Goal: Use online tool/utility: Utilize a website feature to perform a specific function

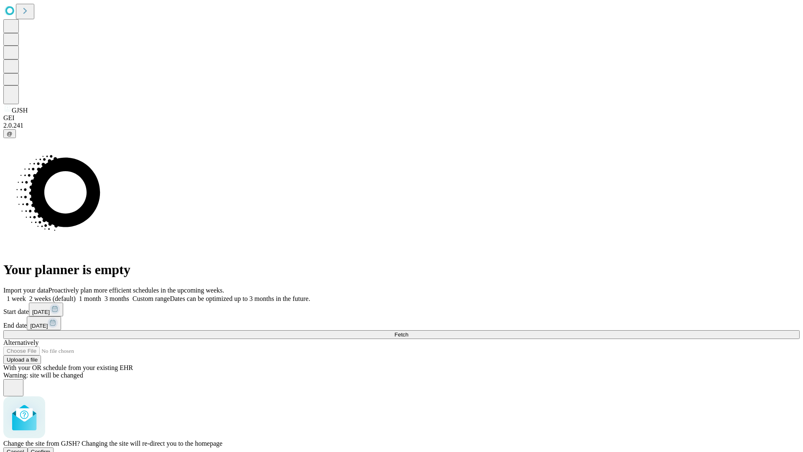
click at [51, 448] on span "Confirm" at bounding box center [41, 451] width 20 height 6
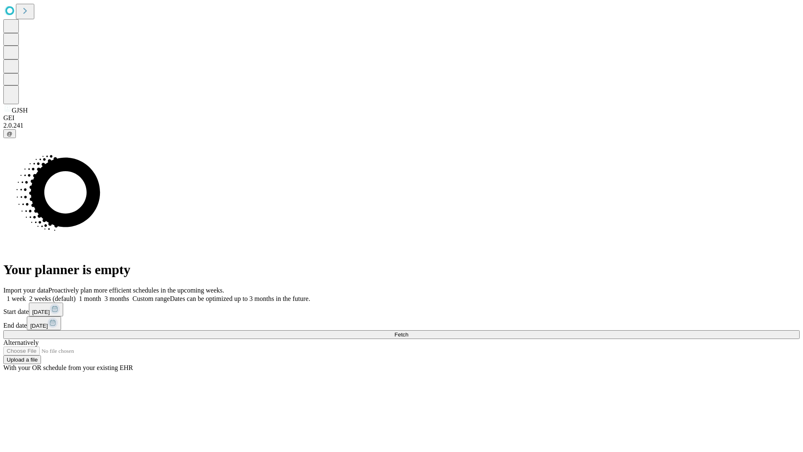
click at [26, 295] on label "1 week" at bounding box center [14, 298] width 23 height 7
click at [408, 331] on span "Fetch" at bounding box center [401, 334] width 14 height 6
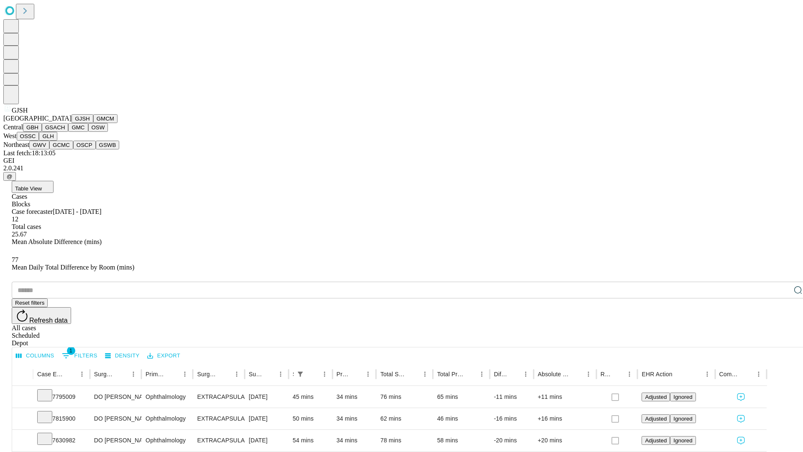
click at [93, 123] on button "GMCM" at bounding box center [105, 118] width 24 height 9
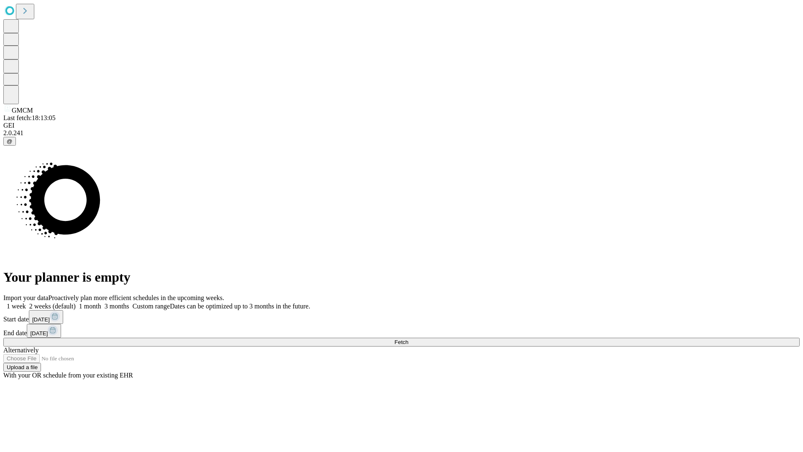
click at [26, 302] on label "1 week" at bounding box center [14, 305] width 23 height 7
click at [408, 339] on span "Fetch" at bounding box center [401, 342] width 14 height 6
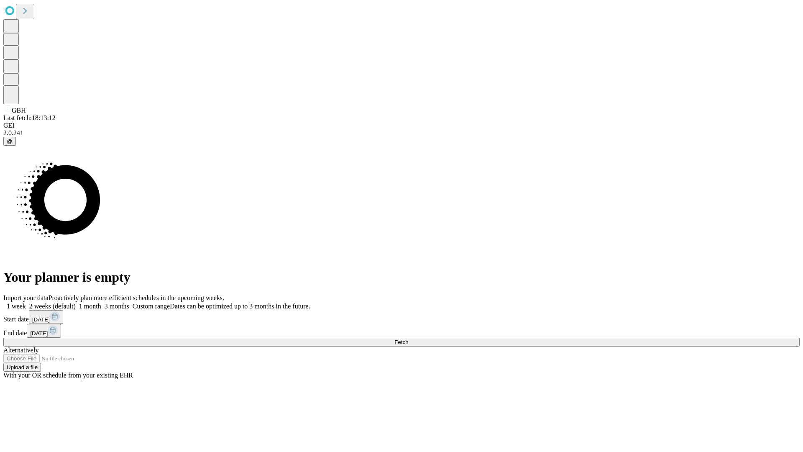
click at [26, 302] on label "1 week" at bounding box center [14, 305] width 23 height 7
click at [408, 339] on span "Fetch" at bounding box center [401, 342] width 14 height 6
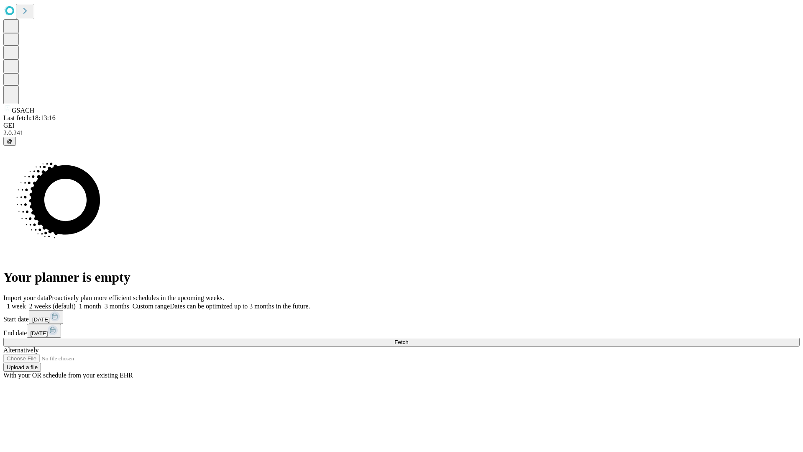
click at [26, 302] on label "1 week" at bounding box center [14, 305] width 23 height 7
click at [408, 339] on span "Fetch" at bounding box center [401, 342] width 14 height 6
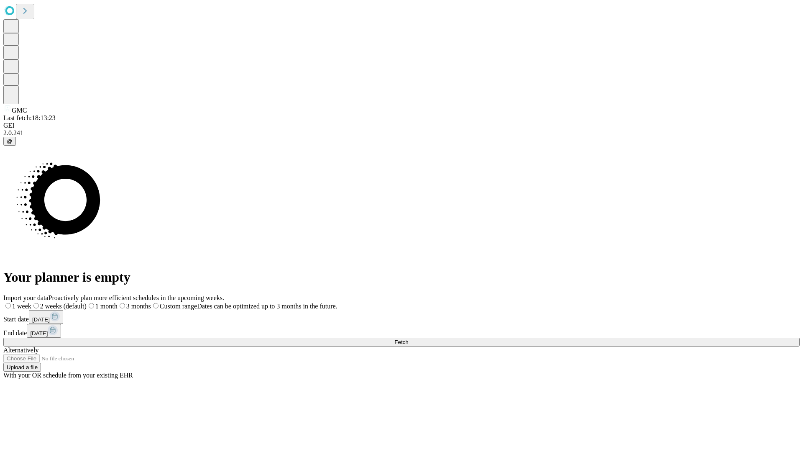
click at [31, 302] on label "1 week" at bounding box center [17, 305] width 28 height 7
click at [408, 339] on span "Fetch" at bounding box center [401, 342] width 14 height 6
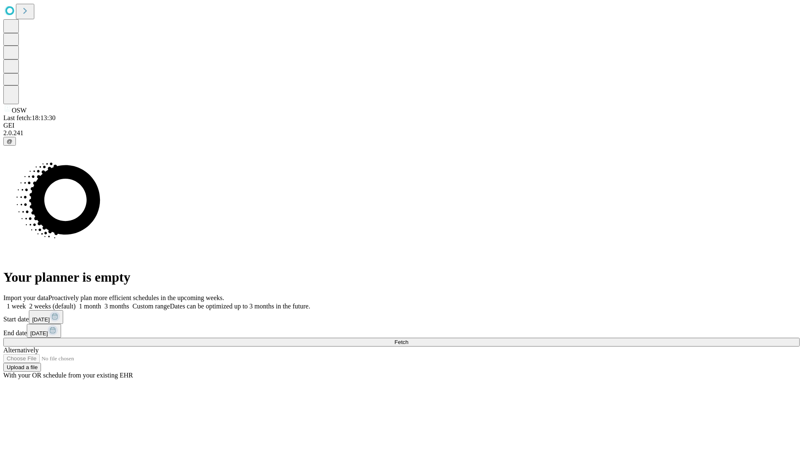
click at [26, 302] on label "1 week" at bounding box center [14, 305] width 23 height 7
click at [408, 339] on span "Fetch" at bounding box center [401, 342] width 14 height 6
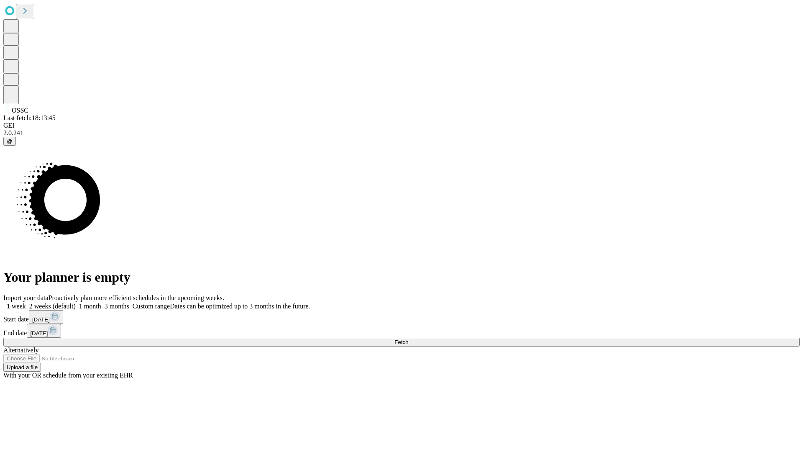
click at [26, 302] on label "1 week" at bounding box center [14, 305] width 23 height 7
click at [408, 339] on span "Fetch" at bounding box center [401, 342] width 14 height 6
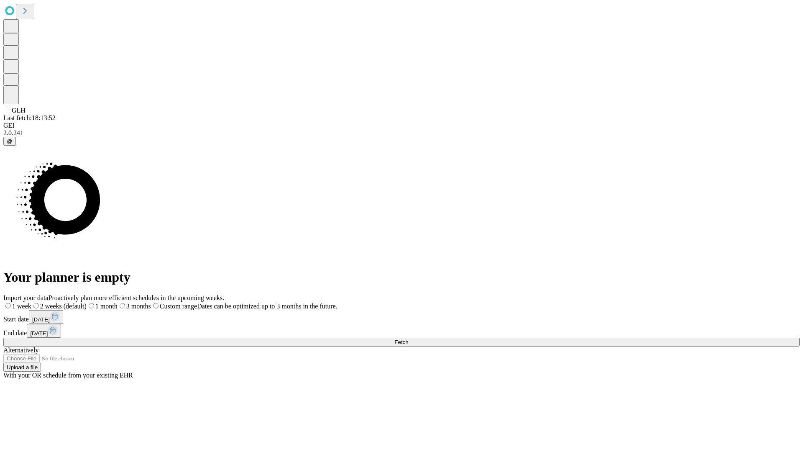
click at [31, 302] on label "1 week" at bounding box center [17, 305] width 28 height 7
click at [408, 339] on span "Fetch" at bounding box center [401, 342] width 14 height 6
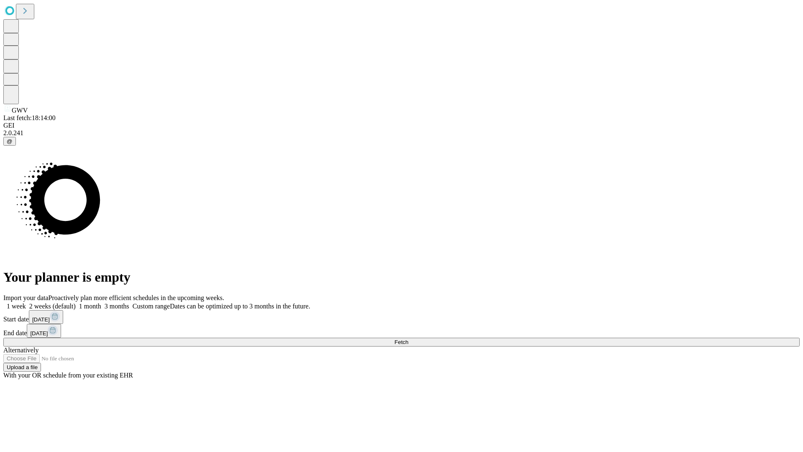
click at [408, 339] on span "Fetch" at bounding box center [401, 342] width 14 height 6
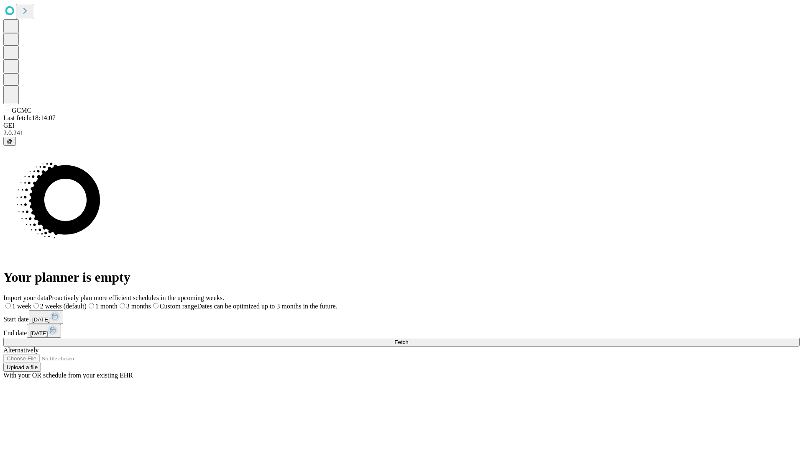
click at [31, 302] on label "1 week" at bounding box center [17, 305] width 28 height 7
click at [408, 339] on span "Fetch" at bounding box center [401, 342] width 14 height 6
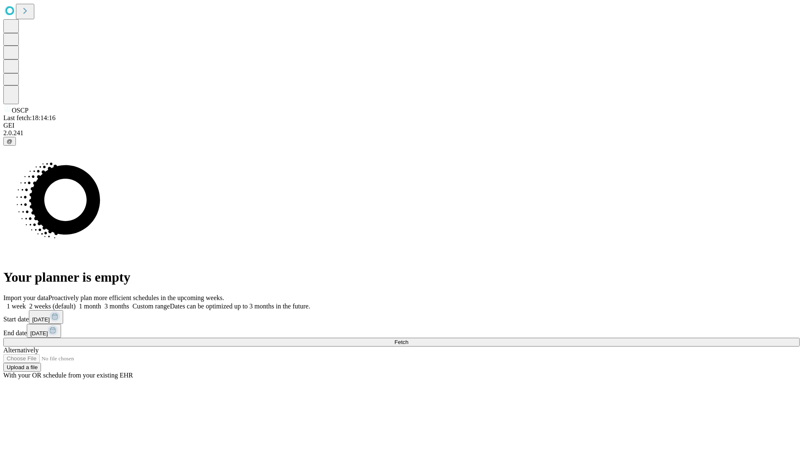
click at [26, 302] on label "1 week" at bounding box center [14, 305] width 23 height 7
click at [408, 339] on span "Fetch" at bounding box center [401, 342] width 14 height 6
